Goal: Task Accomplishment & Management: Use online tool/utility

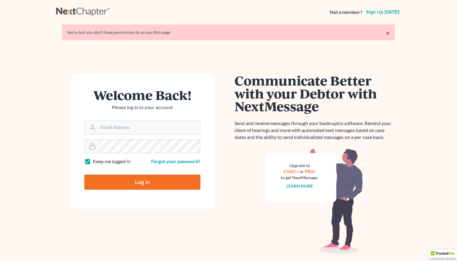
type input "[EMAIL_ADDRESS][DOMAIN_NAME]"
click at [159, 178] on input "Log In" at bounding box center [142, 182] width 116 height 15
type input "Thinking..."
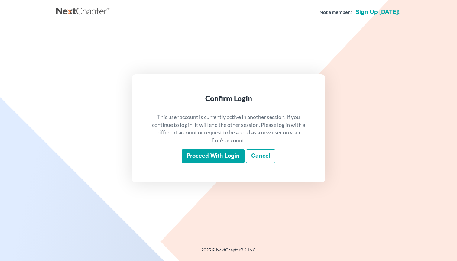
click at [198, 154] on input "Proceed with login" at bounding box center [213, 156] width 63 height 14
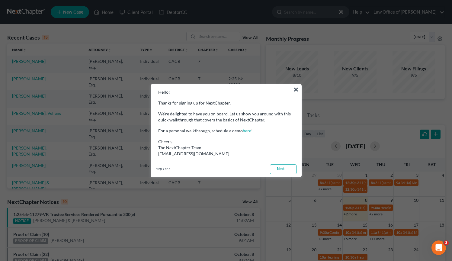
click at [294, 89] on button "×" at bounding box center [296, 90] width 6 height 10
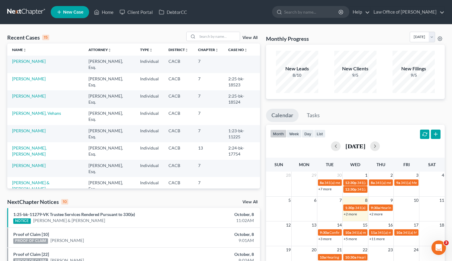
click at [32, 11] on link at bounding box center [26, 12] width 39 height 11
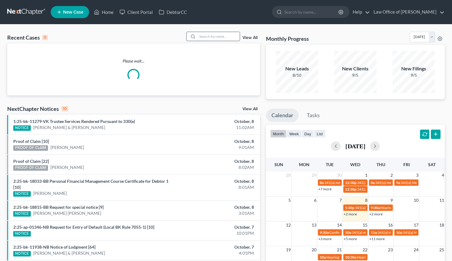
click at [213, 35] on input "search" at bounding box center [219, 36] width 42 height 9
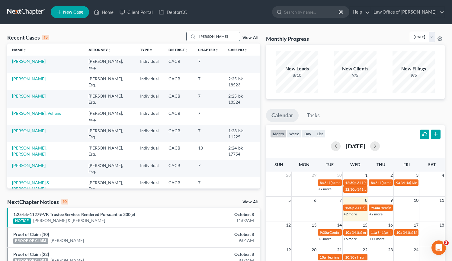
type input "torabian"
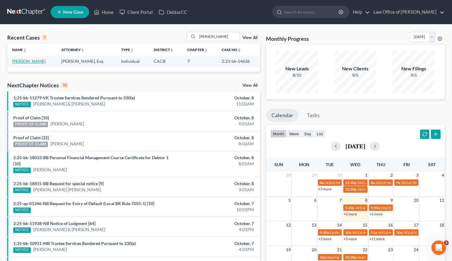
click at [34, 63] on link "Torabian, Michael" at bounding box center [29, 61] width 34 height 5
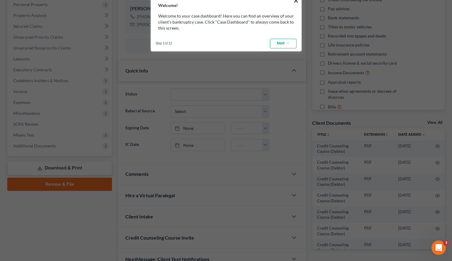
scroll to position [101, 0]
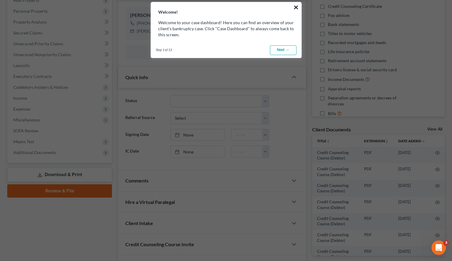
click at [295, 9] on button "×" at bounding box center [296, 7] width 6 height 10
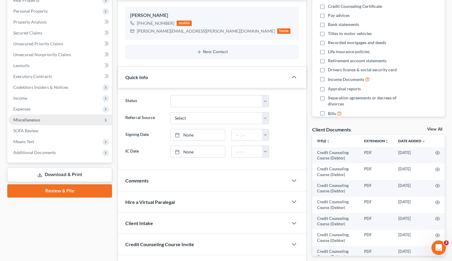
click at [65, 119] on span "Miscellaneous" at bounding box center [60, 120] width 104 height 11
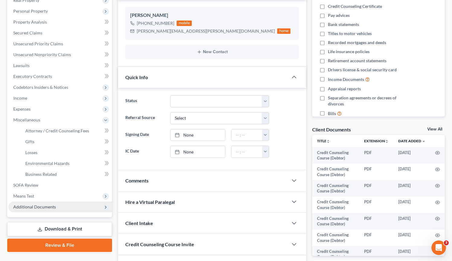
click at [66, 210] on span "Additional Documents" at bounding box center [60, 207] width 104 height 11
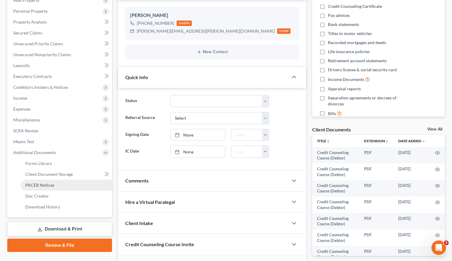
click at [63, 186] on link "PACER Notices" at bounding box center [67, 185] width 92 height 11
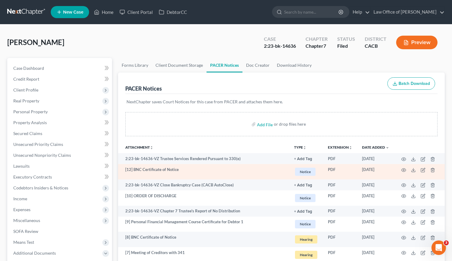
click at [162, 170] on td "[12] BNC Certificate of Notice" at bounding box center [203, 171] width 171 height 15
click at [404, 170] on circle "button" at bounding box center [403, 169] width 1 height 1
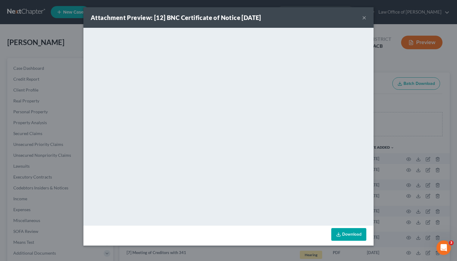
click at [366, 19] on div "Attachment Preview: [12] BNC Certificate of Notice 11/08/2023 ×" at bounding box center [228, 17] width 290 height 21
click at [363, 19] on button "×" at bounding box center [364, 17] width 4 height 7
